Goal: Task Accomplishment & Management: Use online tool/utility

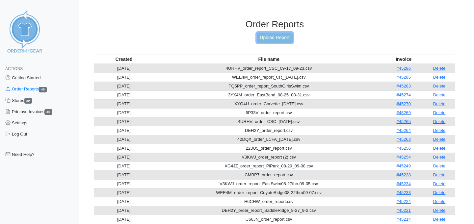
click at [287, 35] on link "Upload Report" at bounding box center [275, 38] width 36 height 10
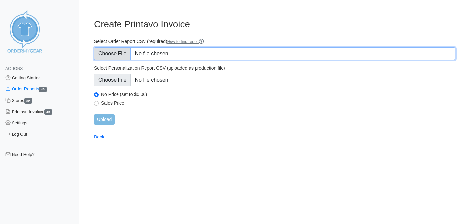
click at [117, 49] on input "Select Order Report CSV (required) How to find report" at bounding box center [274, 53] width 361 height 13
type input "C:\fakepath\223U5_order_report (1).csv"
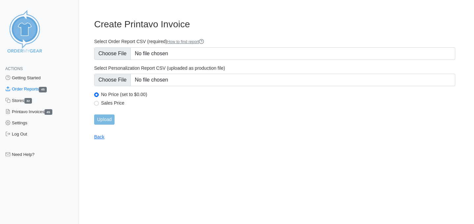
click at [115, 102] on label "Sales Price" at bounding box center [278, 103] width 355 height 6
click at [99, 102] on input "Sales Price" at bounding box center [96, 103] width 5 height 5
radio input "true"
click at [103, 115] on input "Upload" at bounding box center [104, 120] width 20 height 10
